Goal: Use online tool/utility: Utilize a website feature to perform a specific function

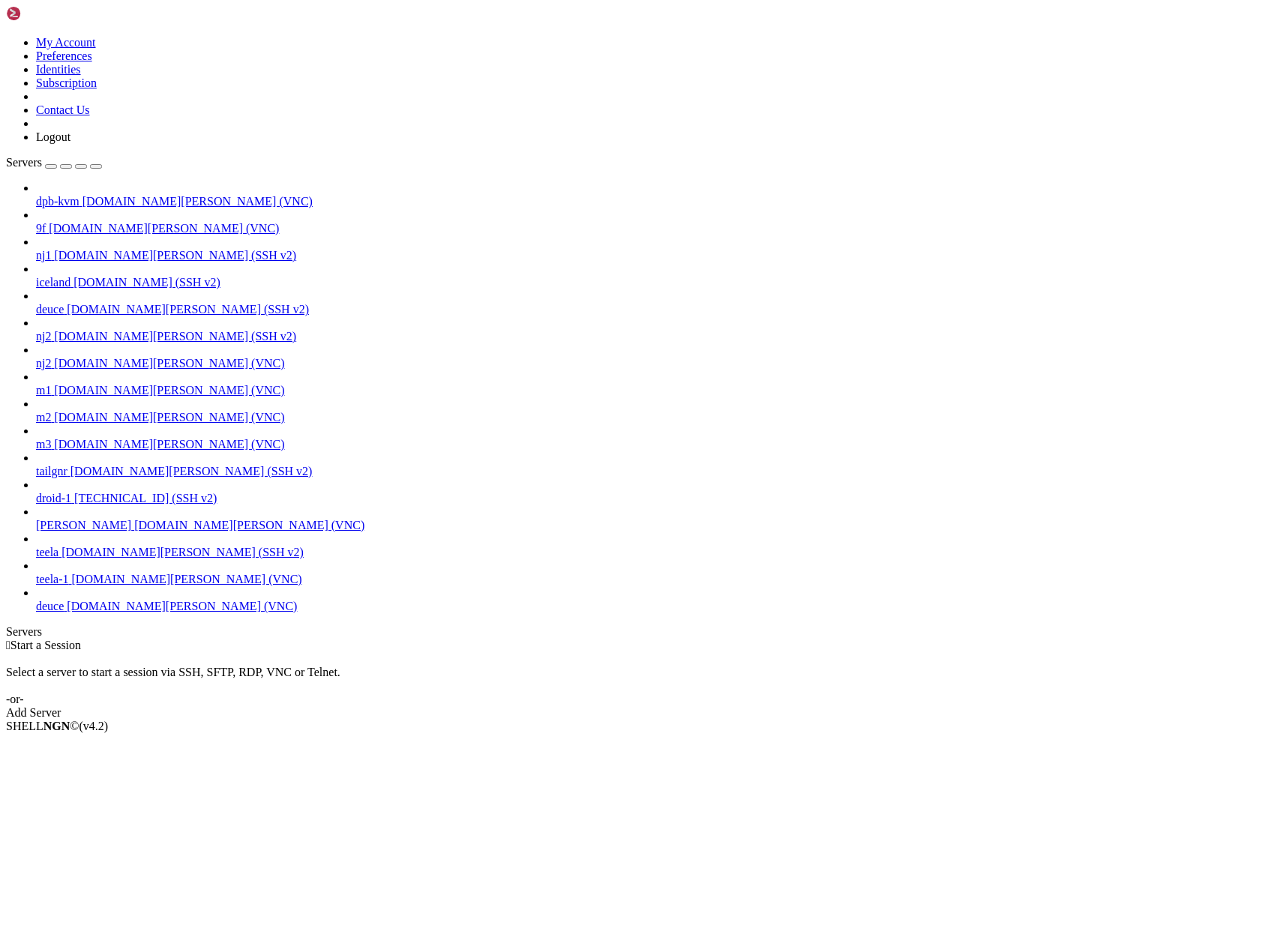
click at [64, 613] on span "deuce" at bounding box center [50, 606] width 28 height 13
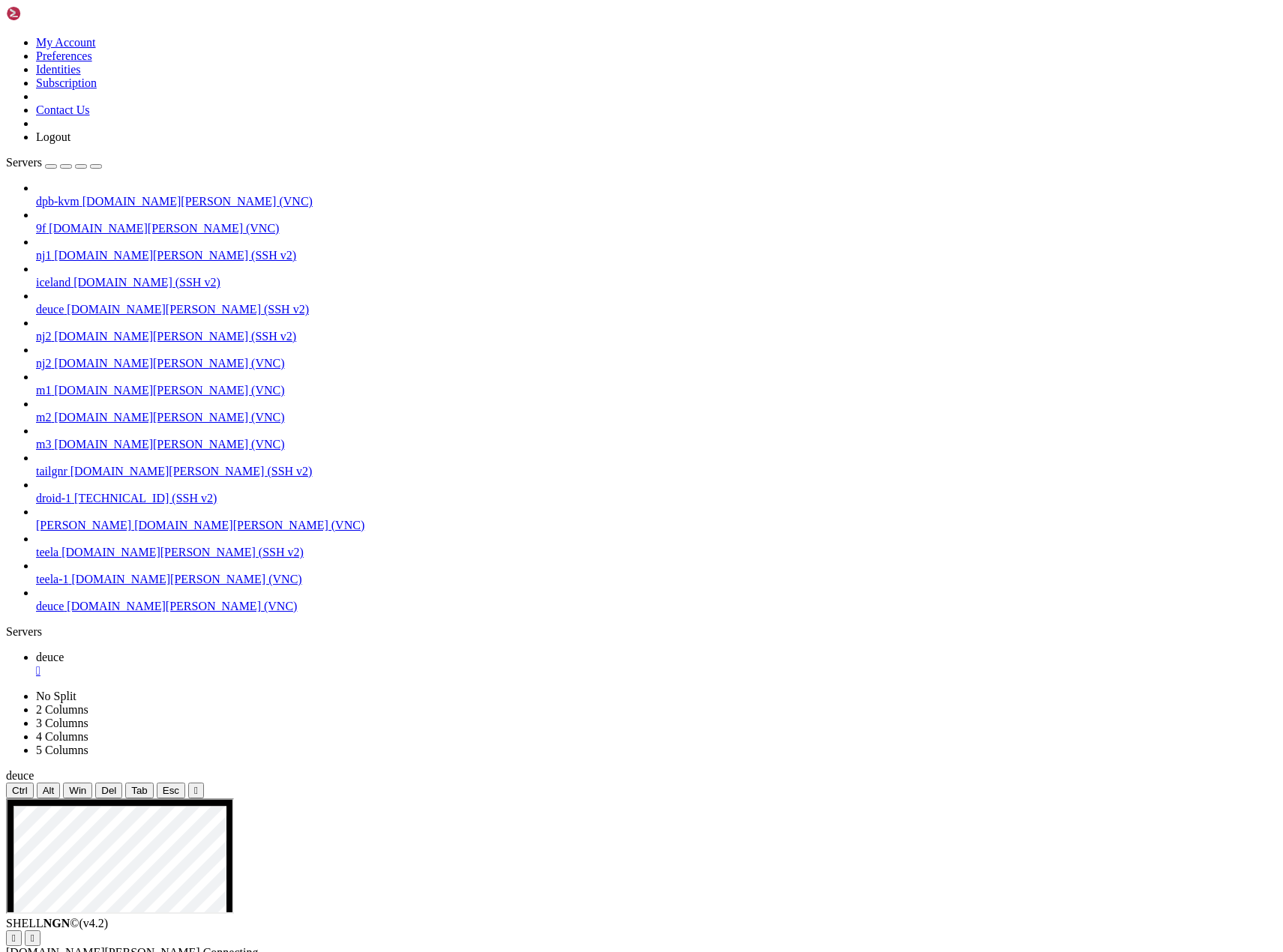
drag, startPoint x: 171, startPoint y: 47, endPoint x: 161, endPoint y: 66, distance: 21.5
click at [96, 167] on icon "button" at bounding box center [96, 167] width 0 height 0
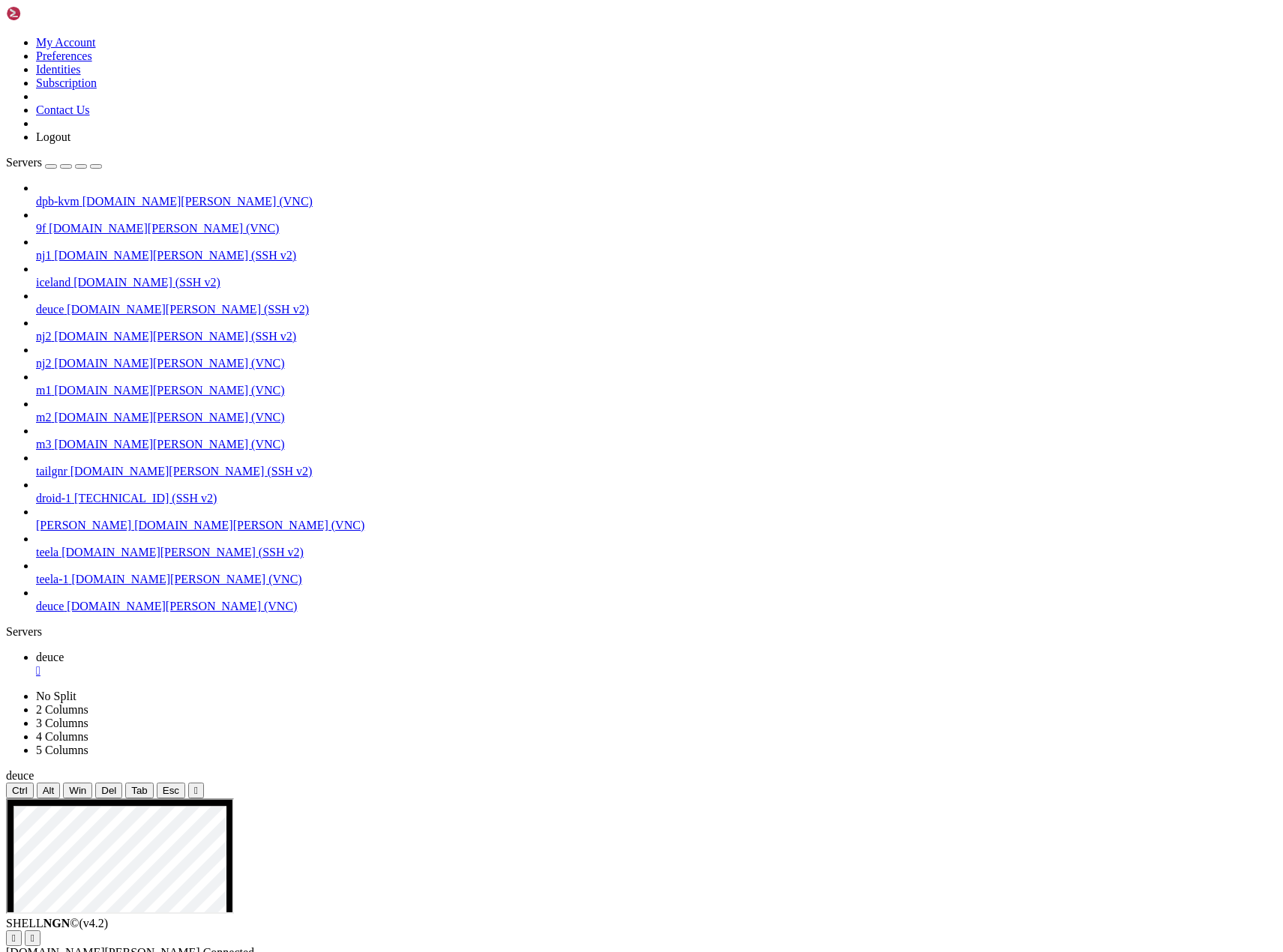
drag, startPoint x: 1185, startPoint y: 1161, endPoint x: 1184, endPoint y: 1207, distance: 46.0
